Goal: Transaction & Acquisition: Purchase product/service

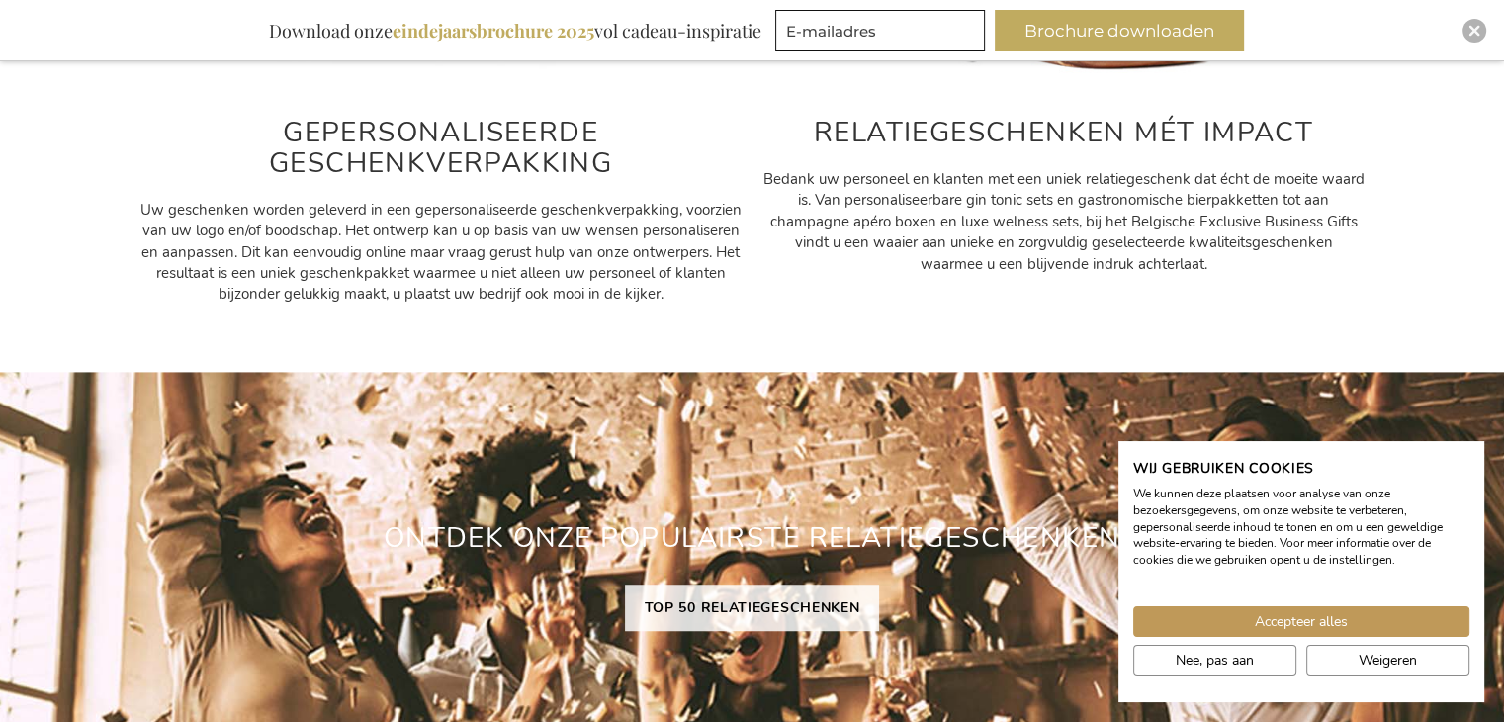
scroll to position [1248, 0]
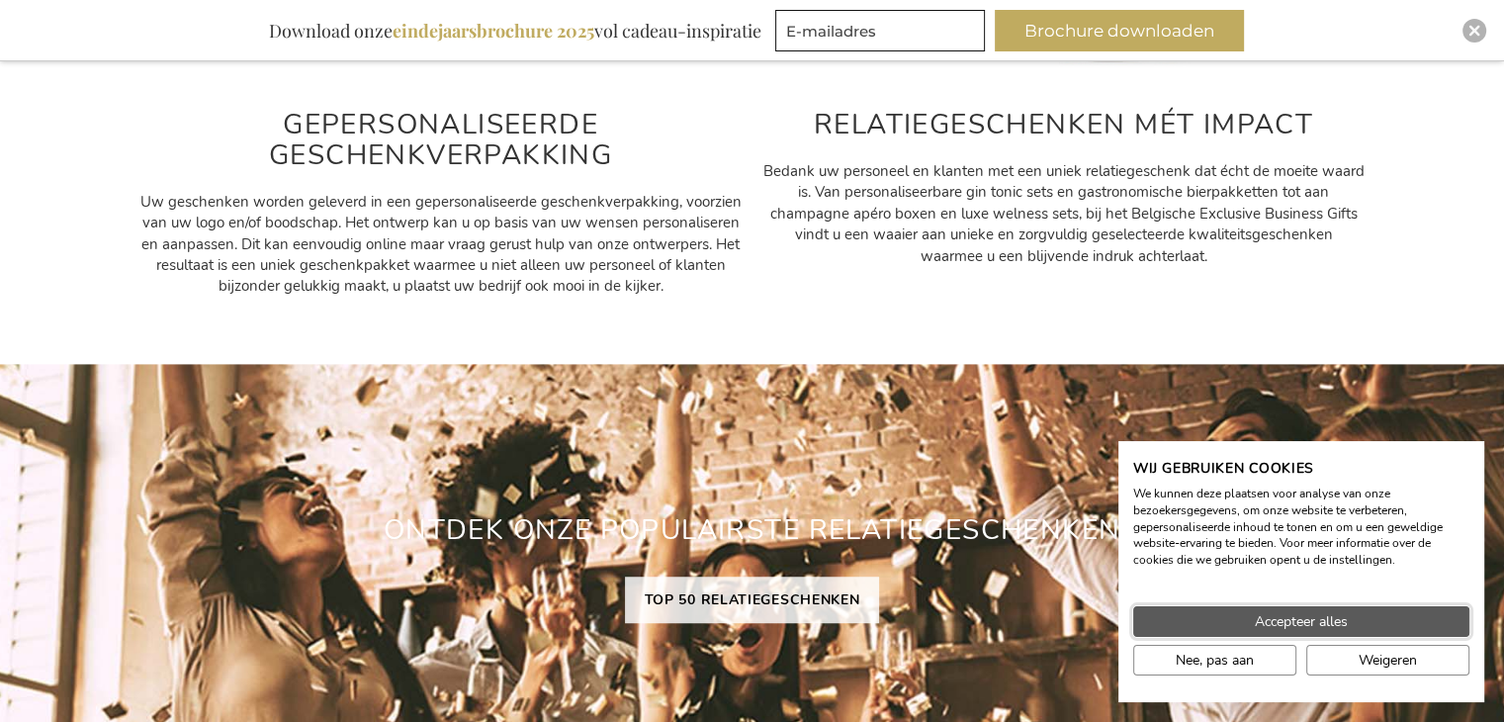
click at [1308, 615] on span "Accepteer alles" at bounding box center [1301, 621] width 93 height 21
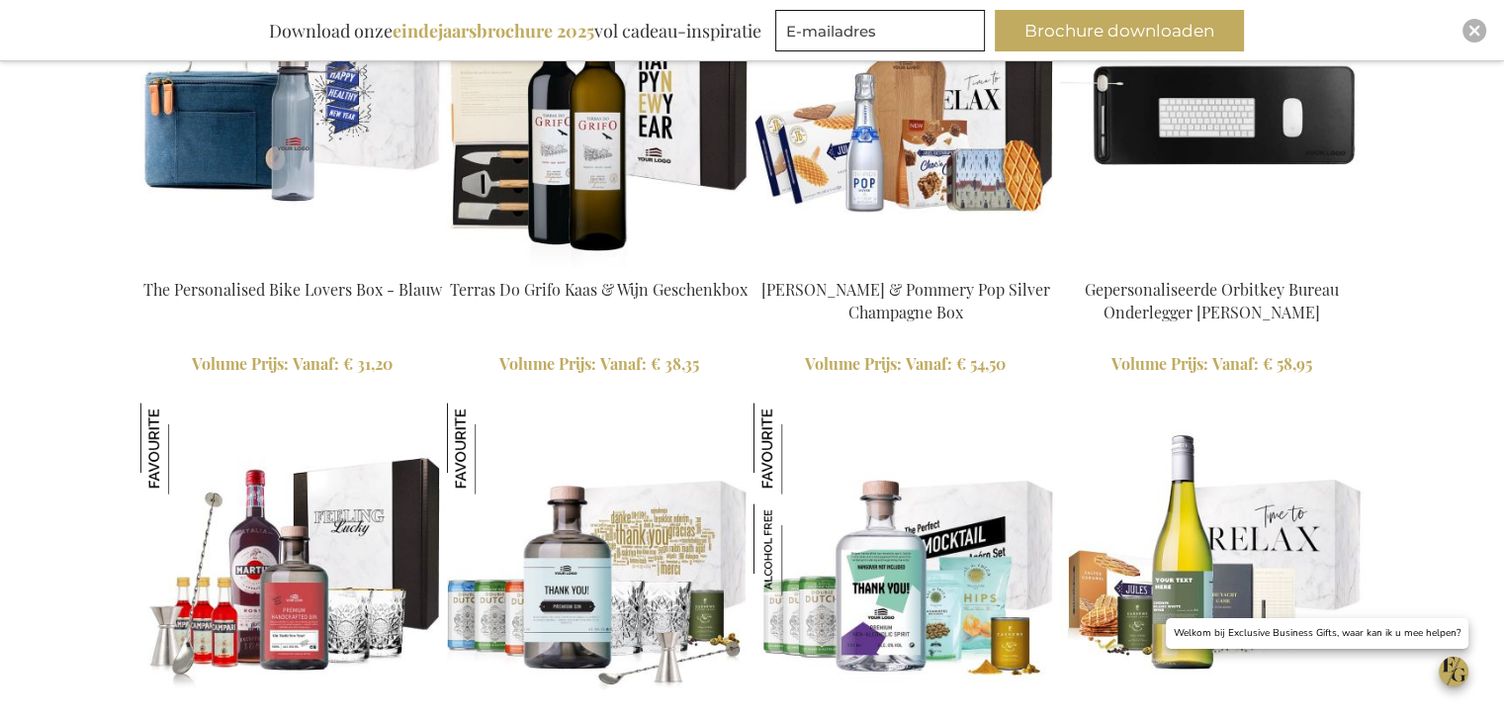
scroll to position [4315, 0]
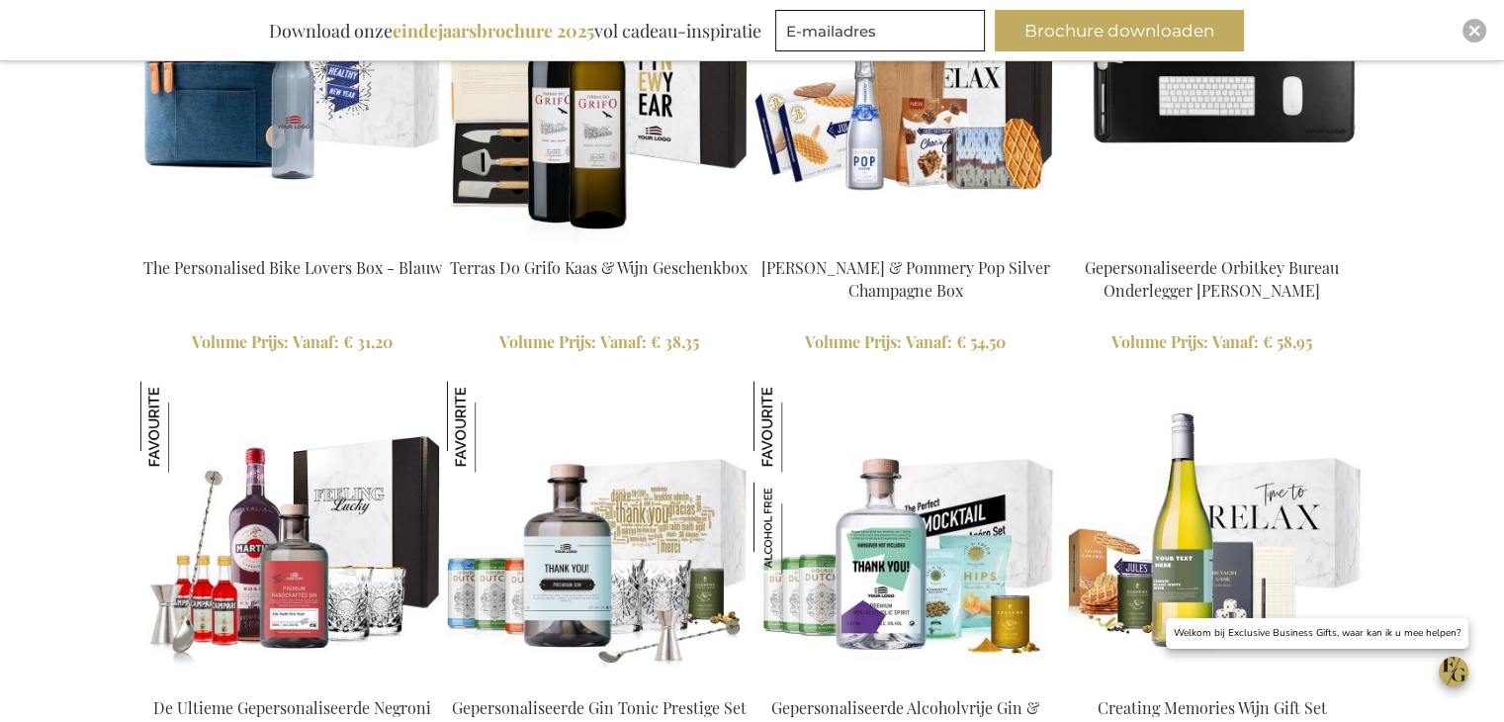
click at [270, 121] on img at bounding box center [292, 94] width 305 height 305
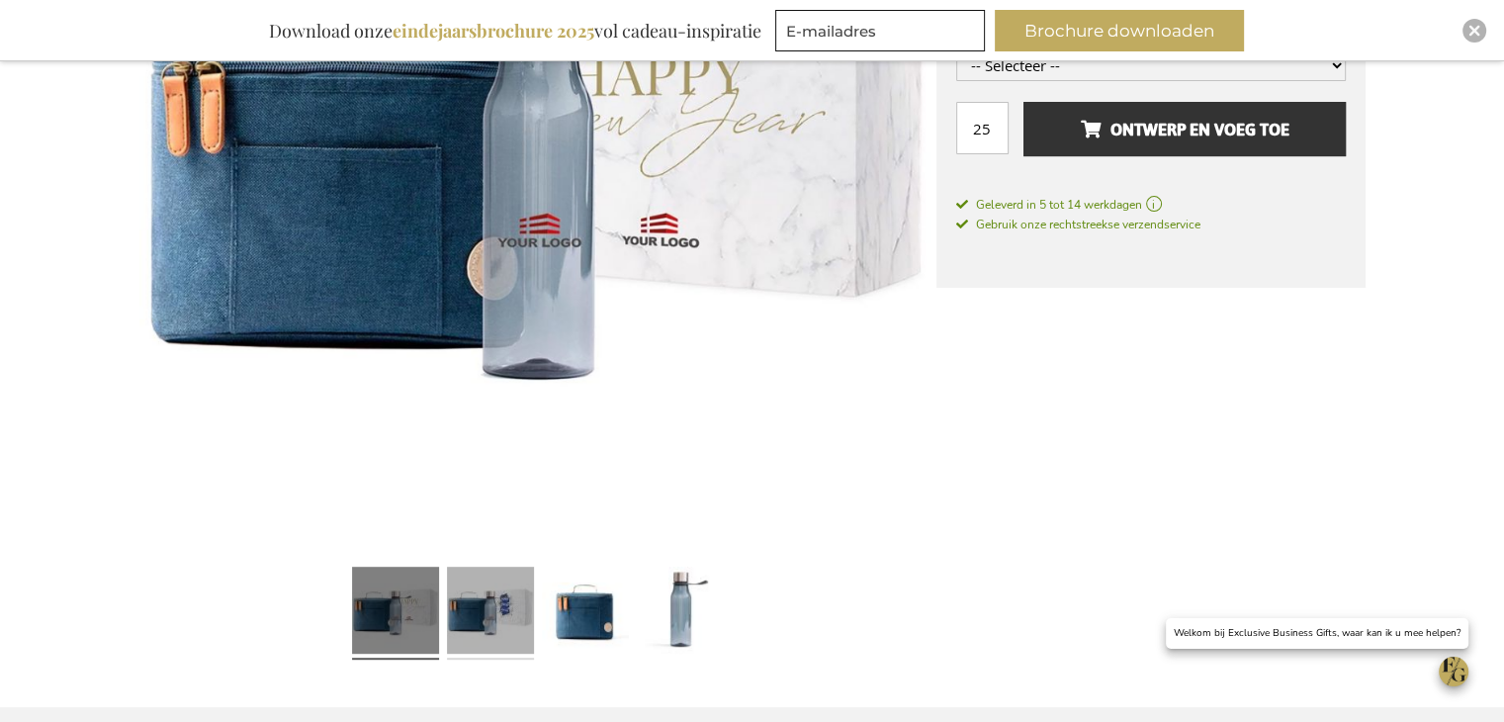
click at [506, 616] on link at bounding box center [490, 613] width 87 height 109
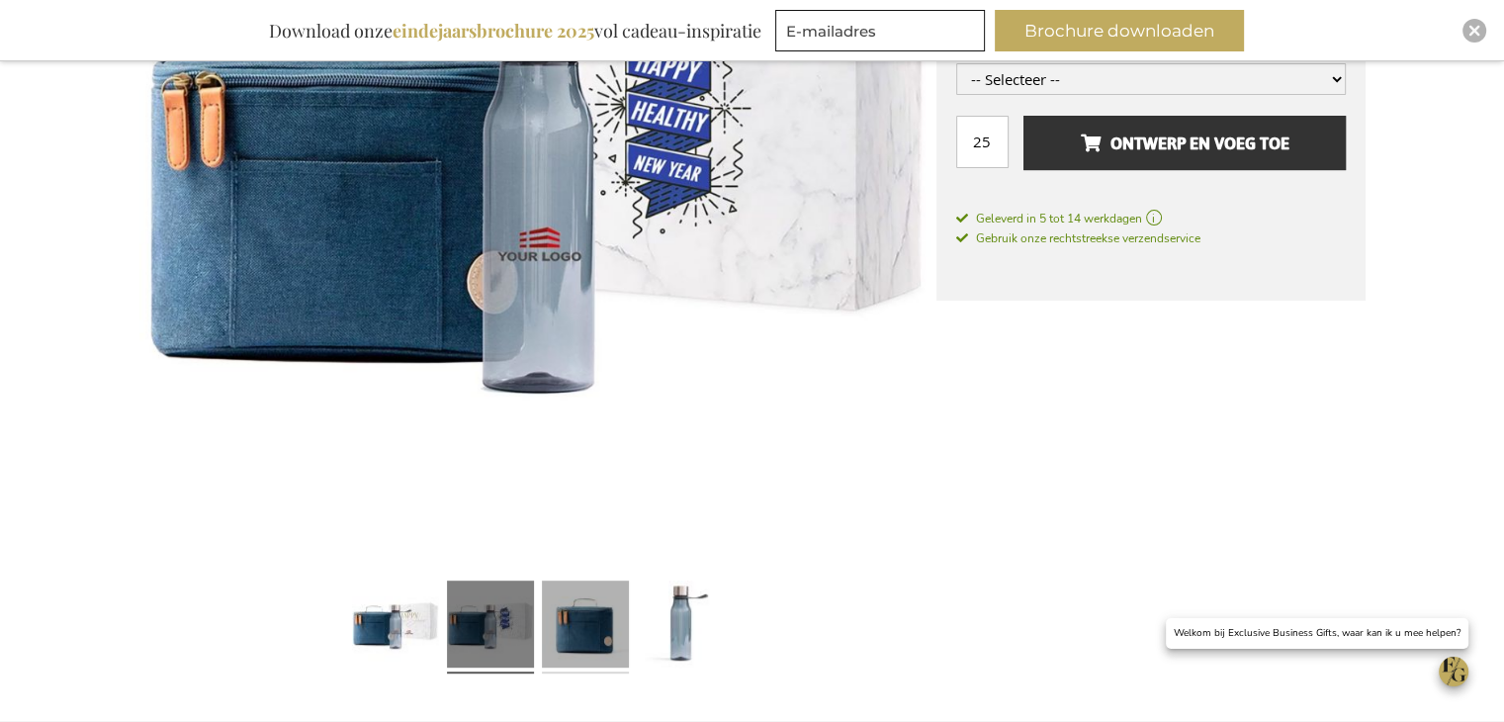
click at [566, 622] on link at bounding box center [585, 627] width 87 height 109
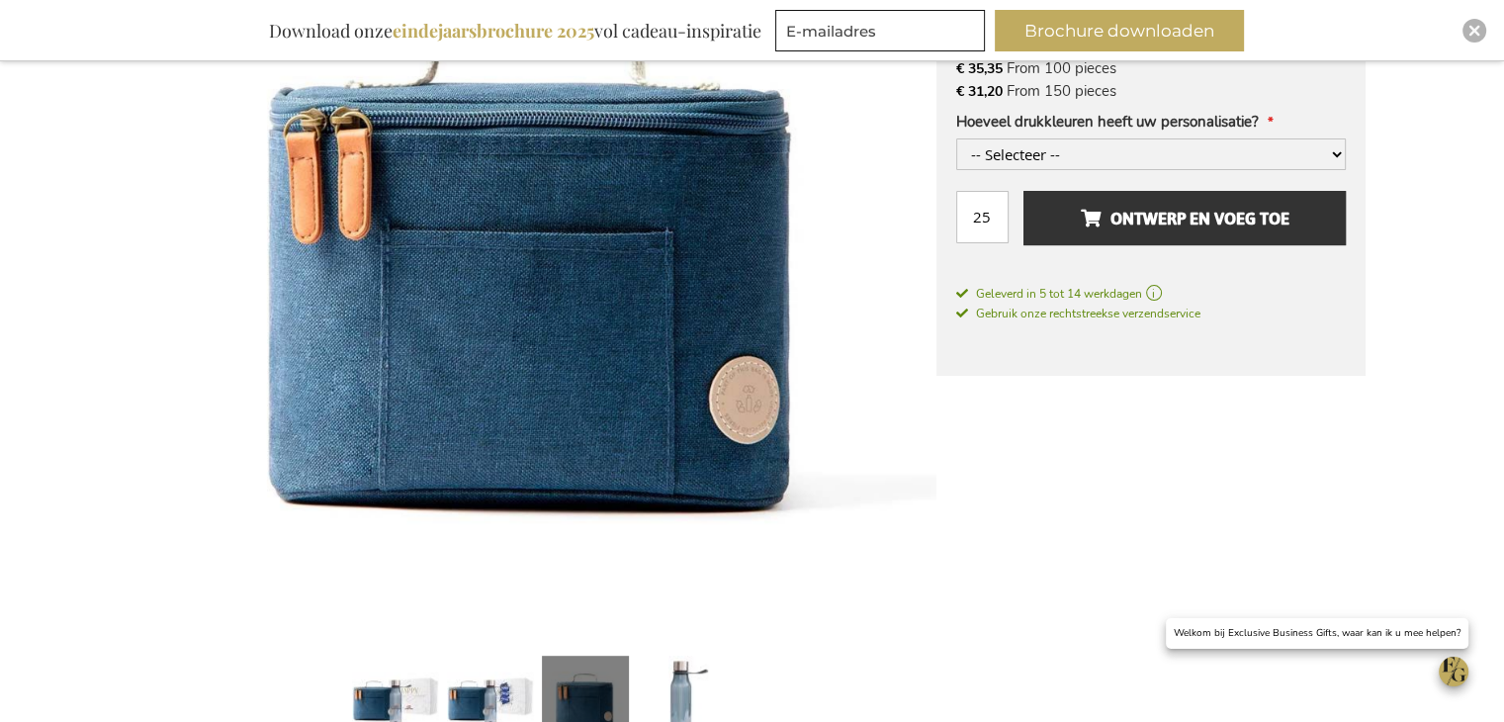
scroll to position [753, 0]
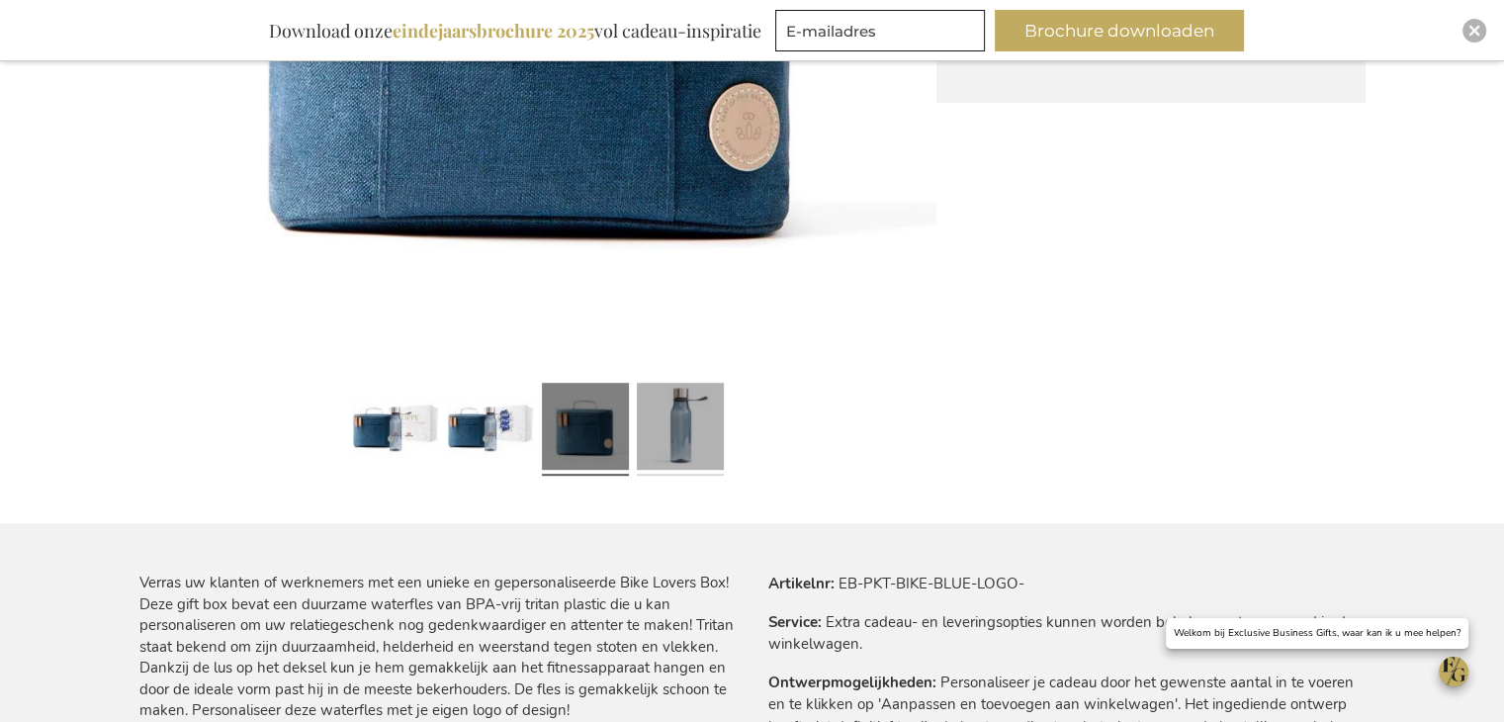
click at [659, 451] on link at bounding box center [680, 430] width 87 height 109
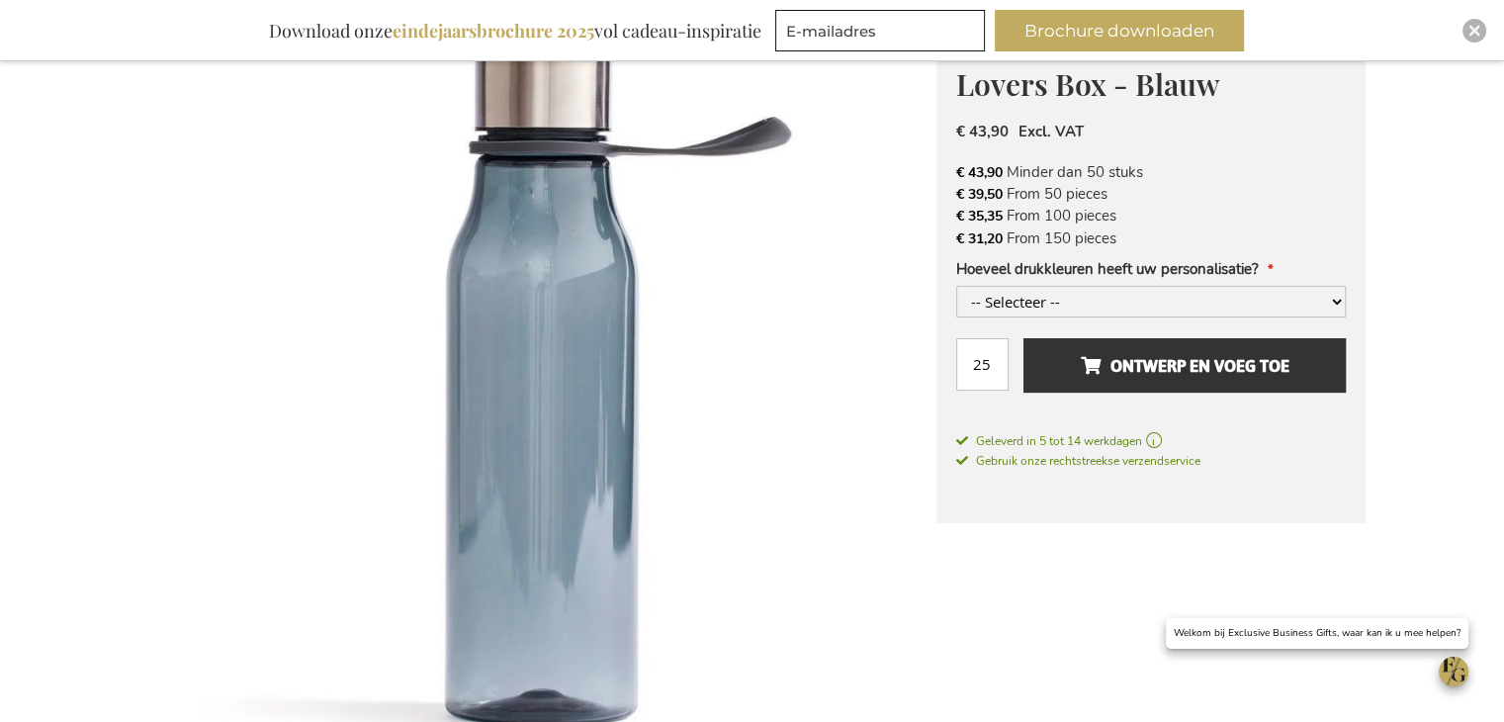
scroll to position [159, 0]
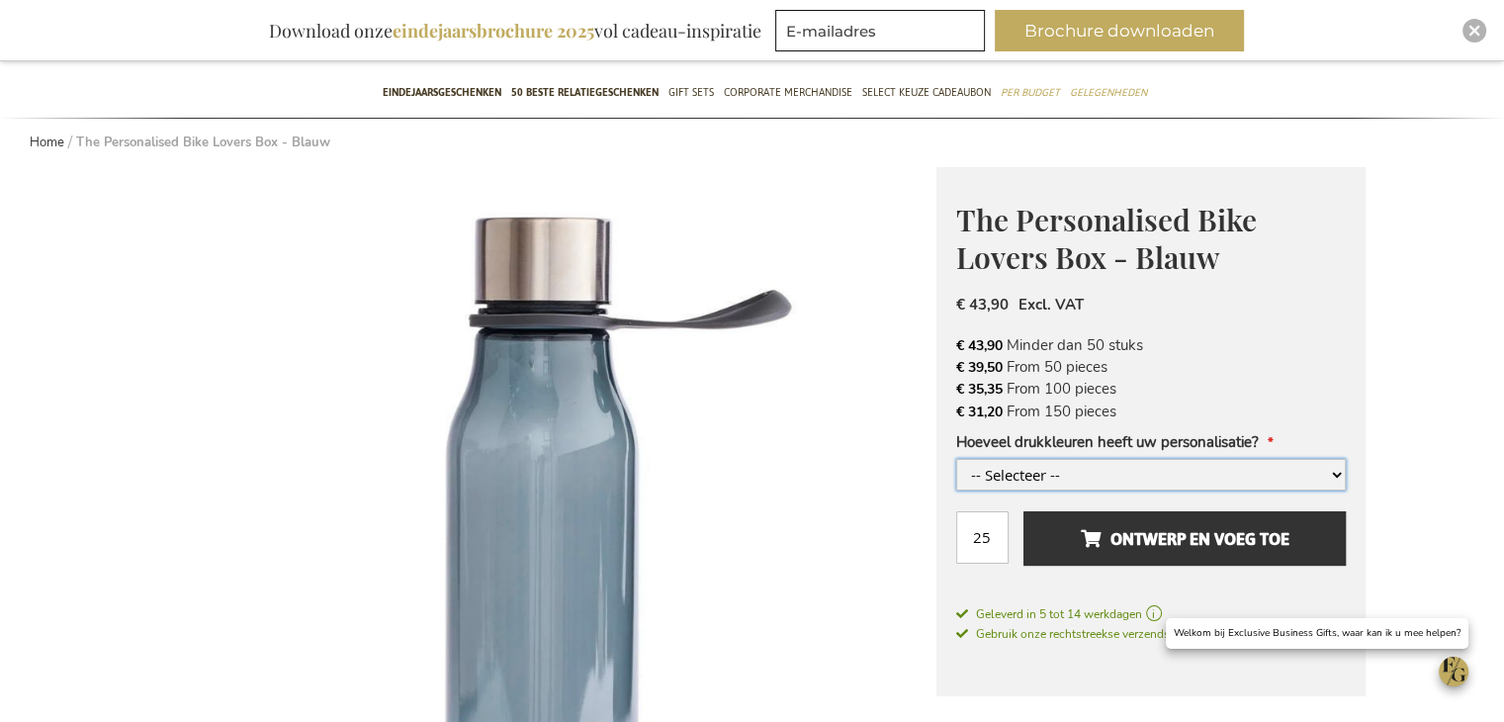
click at [1086, 475] on select "-- Selecteer -- 1 drukkleur 2 drukkleuren +€ 4,00 3 drukkleuren +€ 8,00 4 drukk…" at bounding box center [1151, 475] width 390 height 32
select select "1833"
click at [956, 459] on select "-- Selecteer -- 1 drukkleur 2 drukkleuren +€ 4,00 3 drukkleuren +€ 8,00 4 drukk…" at bounding box center [1151, 475] width 390 height 32
click at [977, 547] on input "25" at bounding box center [982, 537] width 52 height 52
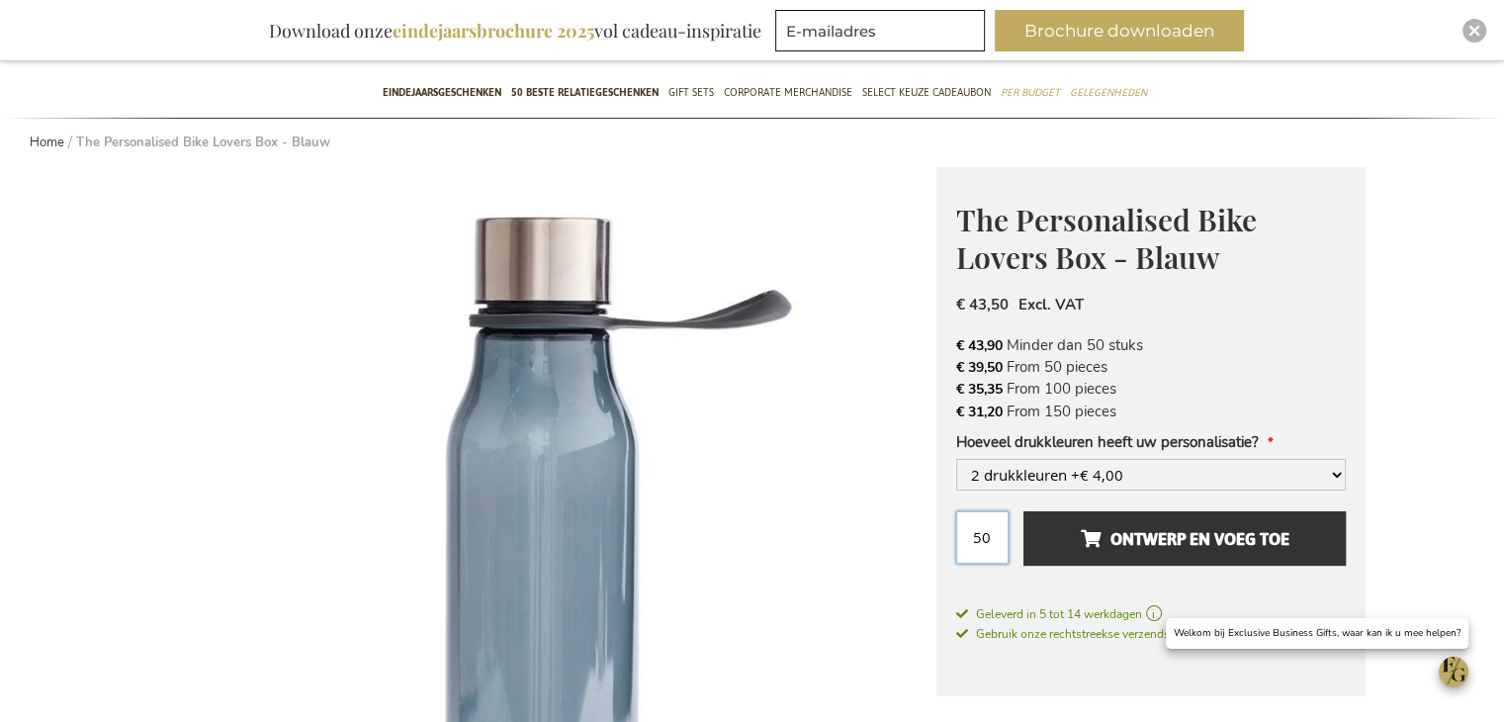
type input "50"
click at [1024, 511] on button "Ontwerp en voeg toe" at bounding box center [1184, 538] width 321 height 54
